Goal: Task Accomplishment & Management: Use online tool/utility

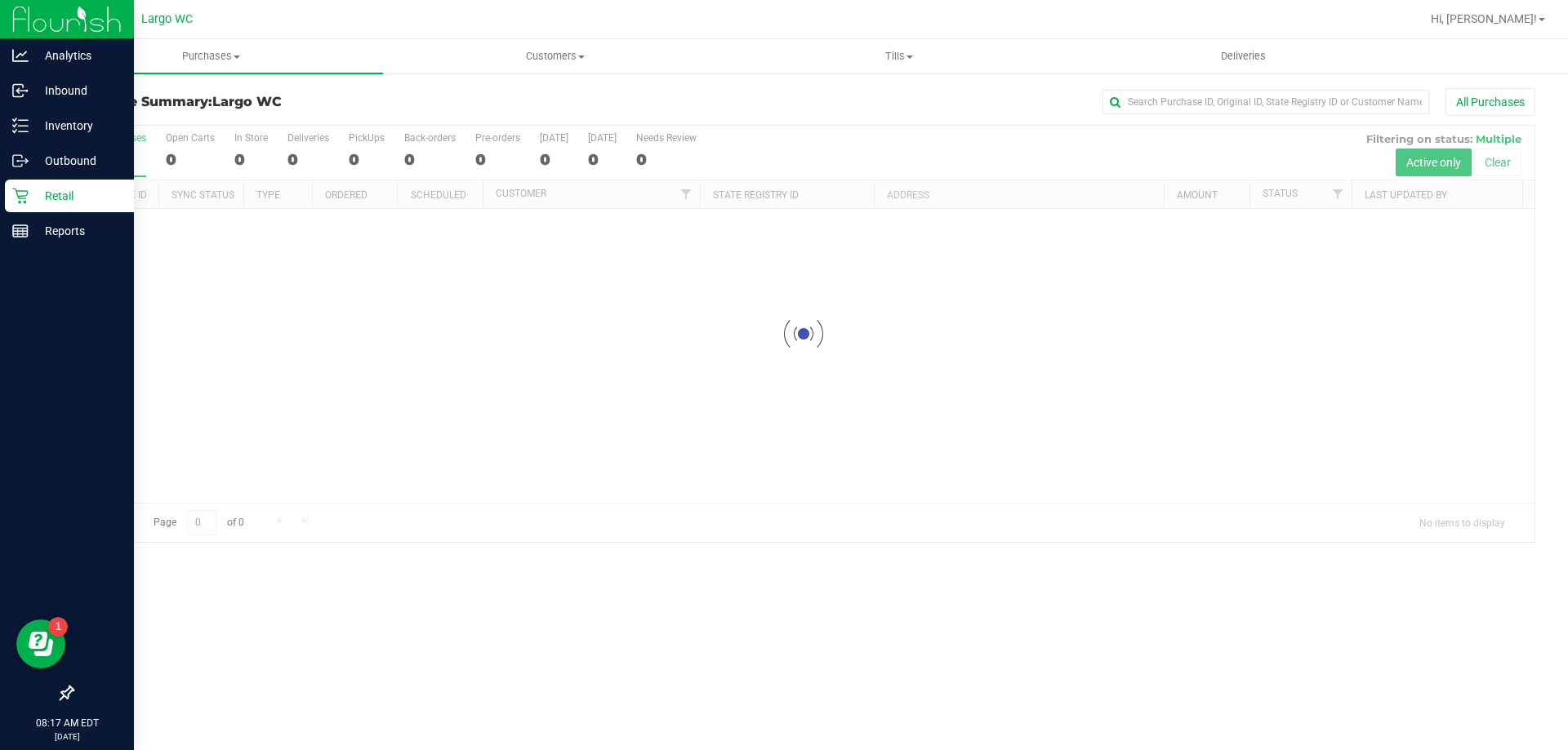
click at [6, 192] on div "Retail" at bounding box center [69, 196] width 129 height 32
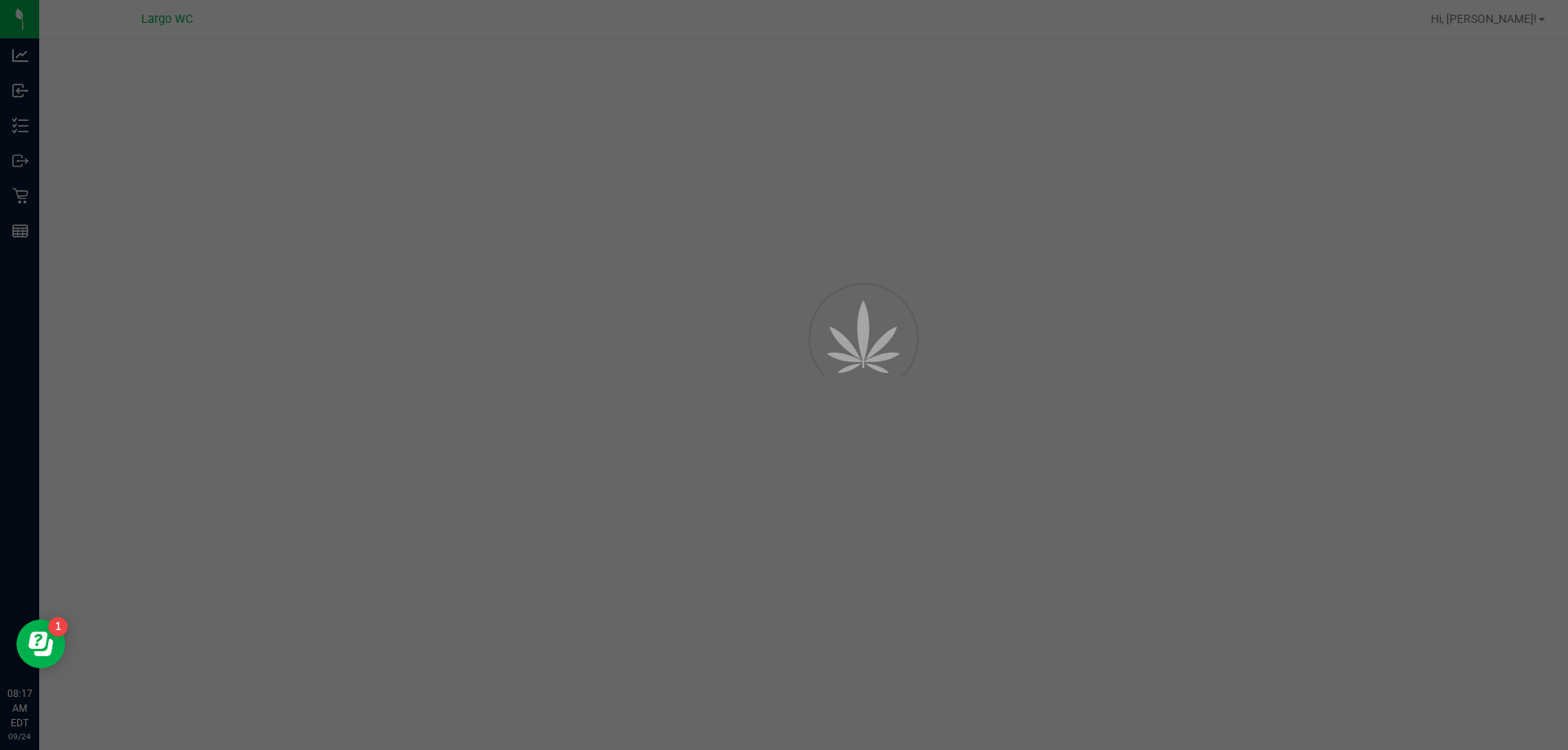
click at [18, 127] on div at bounding box center [784, 375] width 1568 height 750
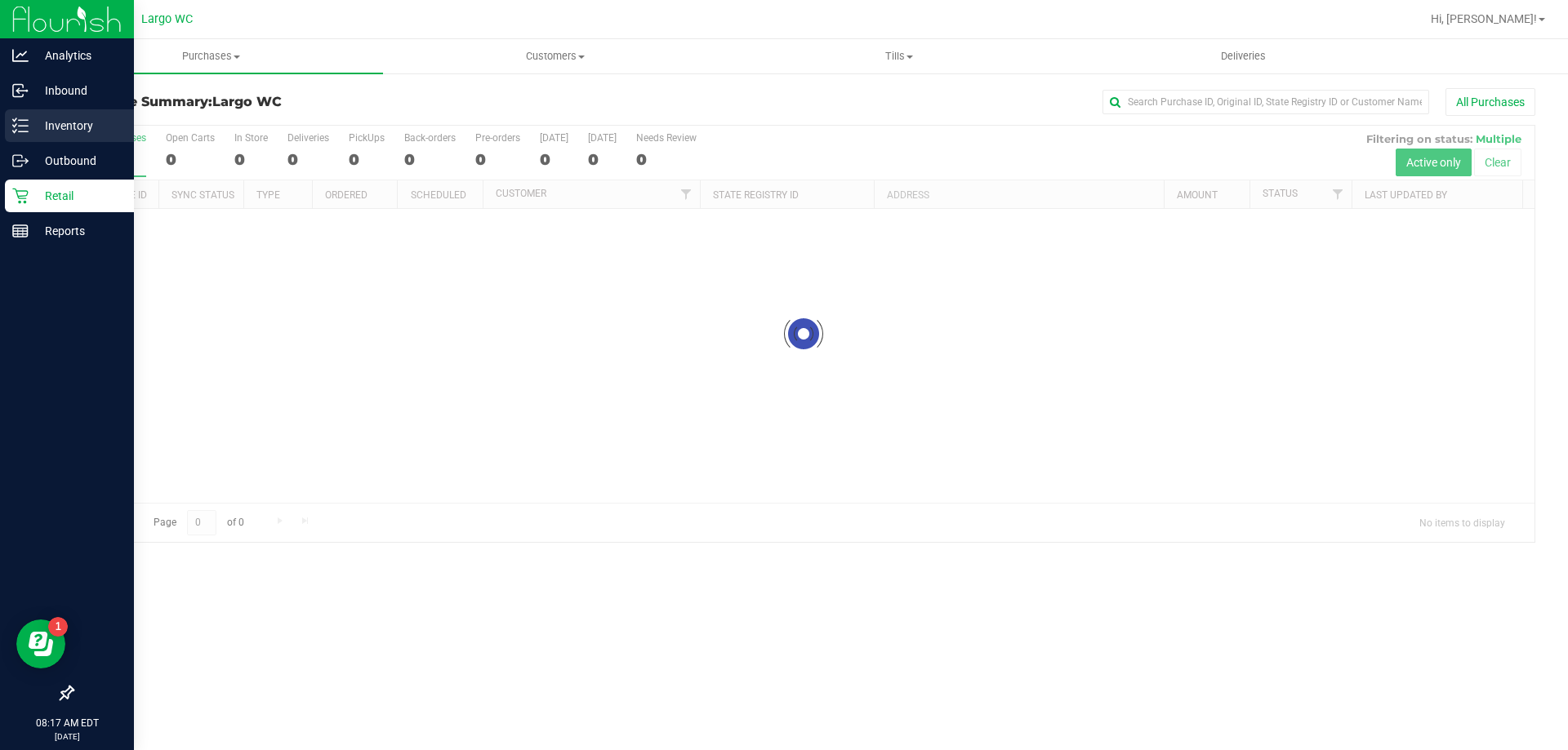
click at [15, 120] on icon at bounding box center [21, 126] width 16 height 16
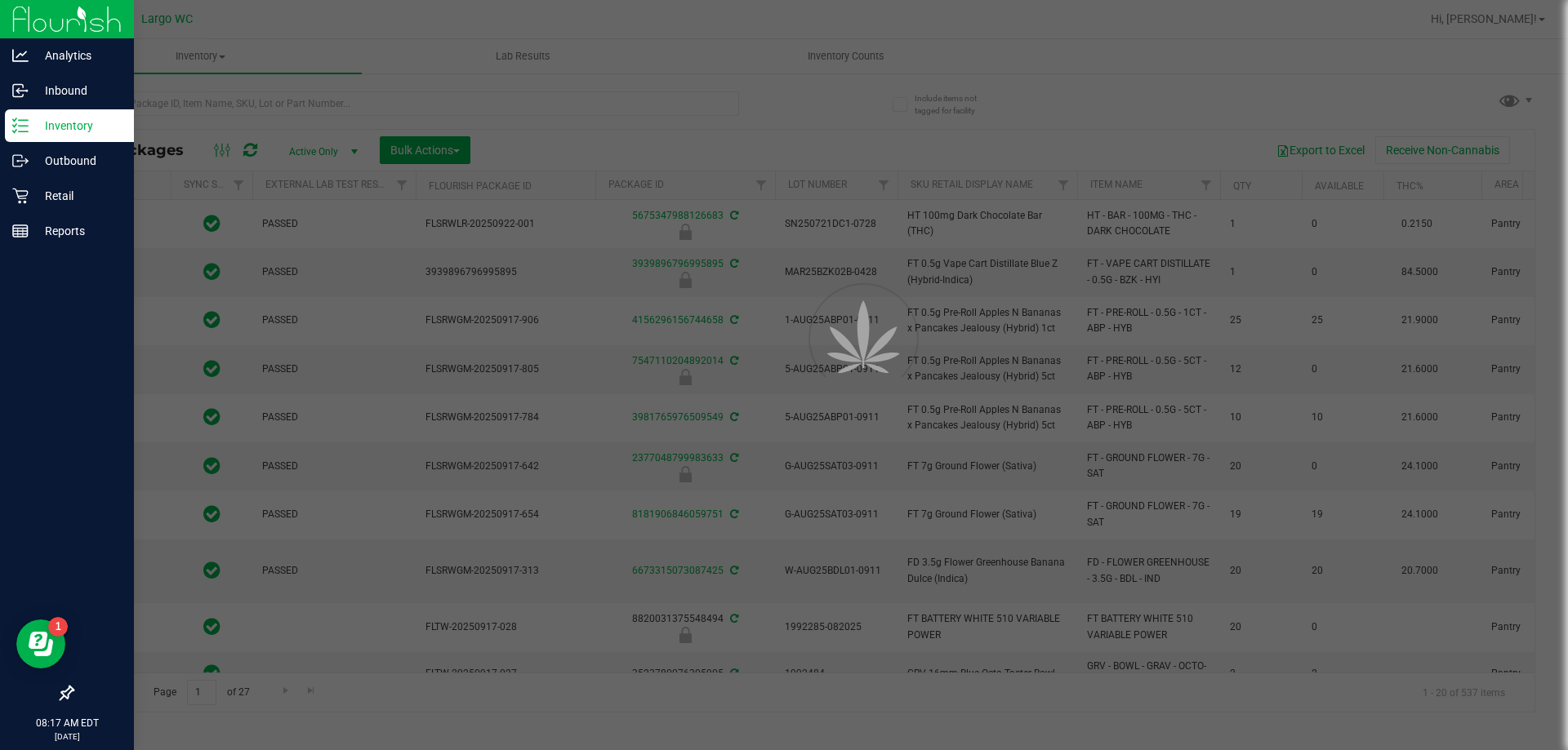
type input "2026-01-31"
type input "2026-03-16"
type input "2026-03-17"
type input "2025-09-04"
